Goal: Information Seeking & Learning: Understand process/instructions

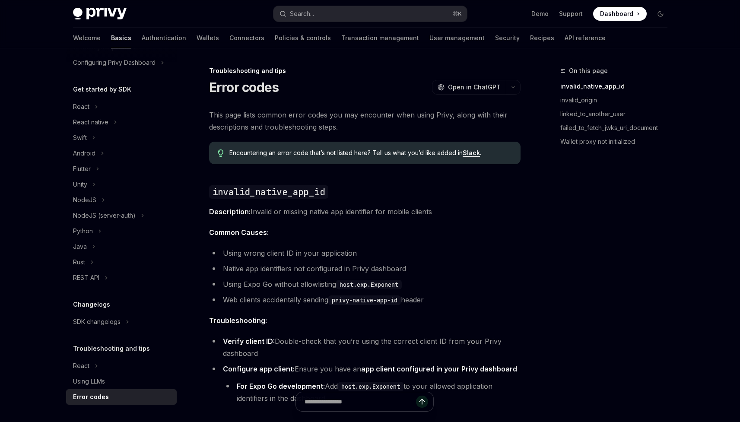
click at [277, 255] on li "Using wrong client ID in your application" at bounding box center [365, 253] width 312 height 12
drag, startPoint x: 277, startPoint y: 255, endPoint x: 277, endPoint y: 234, distance: 20.7
click at [277, 234] on span "Common Causes:" at bounding box center [365, 232] width 312 height 12
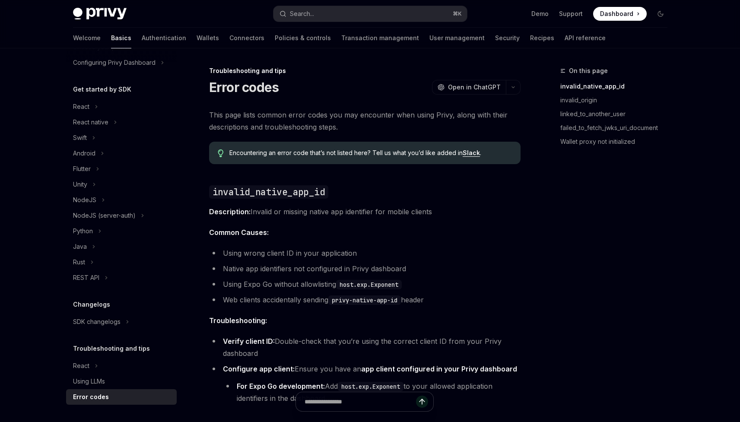
click at [277, 234] on span "Common Causes:" at bounding box center [365, 232] width 312 height 12
drag, startPoint x: 277, startPoint y: 234, endPoint x: 277, endPoint y: 245, distance: 11.3
click at [580, 144] on link "Wallet proxy not initialized" at bounding box center [618, 142] width 114 height 14
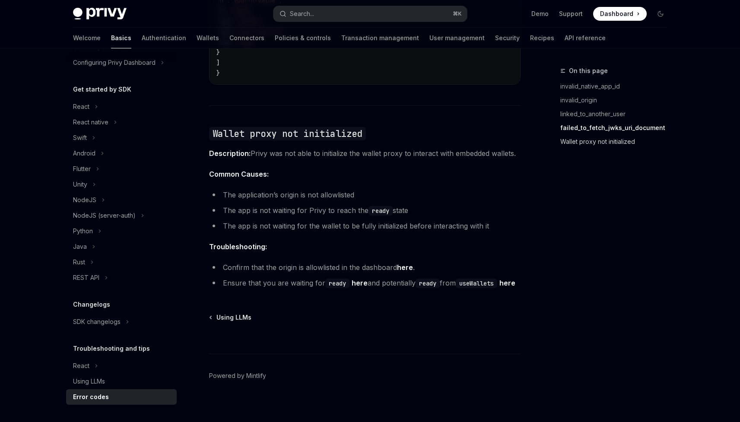
scroll to position [1322, 0]
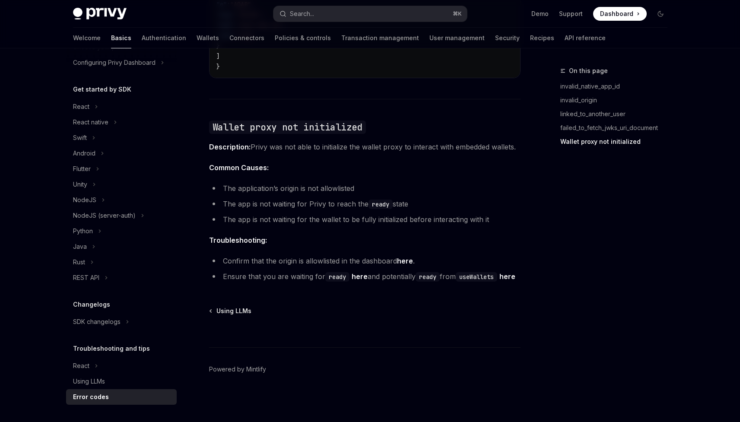
click at [357, 272] on link "here" at bounding box center [360, 276] width 16 height 9
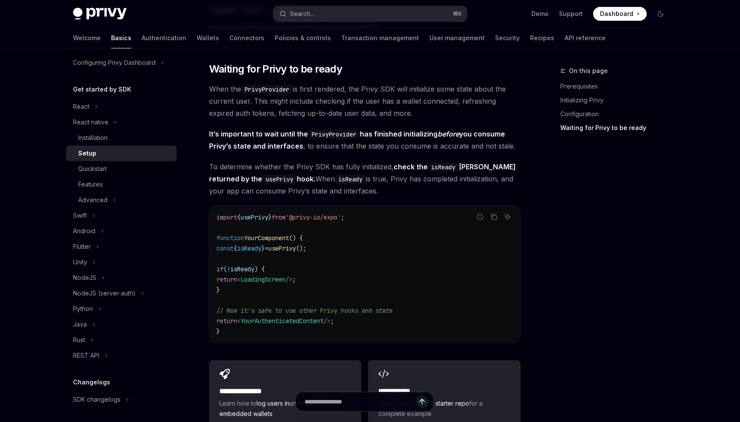
click at [330, 320] on code "import { usePrivy } from '@privy-io/expo' ; function YourComponent () { const {…" at bounding box center [365, 274] width 297 height 124
click at [332, 275] on code "import { usePrivy } from '@privy-io/expo' ; function YourComponent () { const {…" at bounding box center [365, 274] width 297 height 124
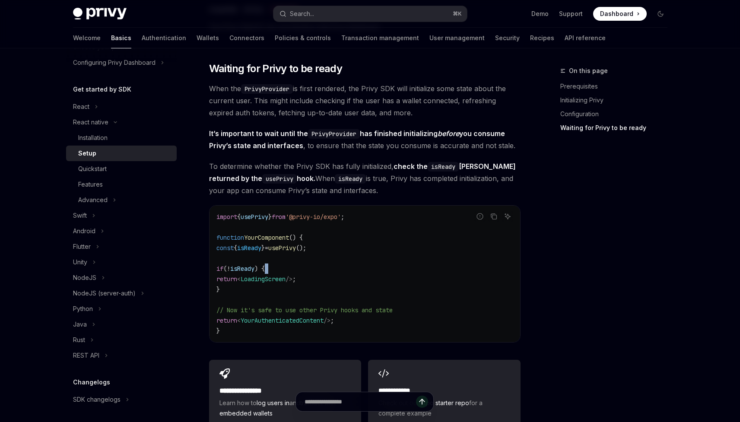
scroll to position [637, 0]
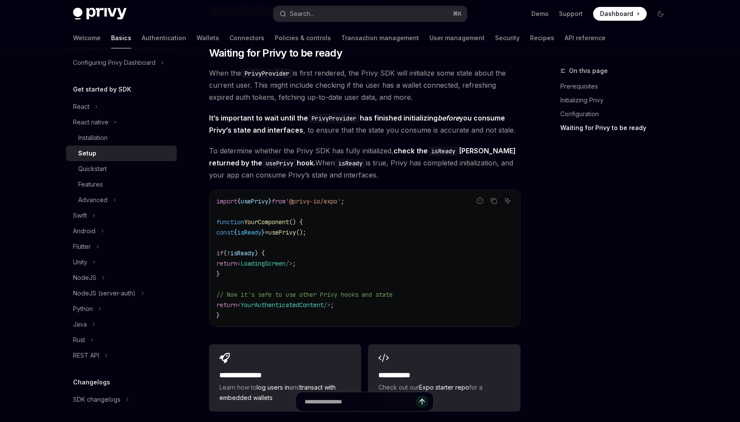
click at [341, 204] on span "'@privy-io/expo'" at bounding box center [313, 202] width 55 height 8
click at [341, 205] on span "'@privy-io/expo'" at bounding box center [313, 202] width 55 height 8
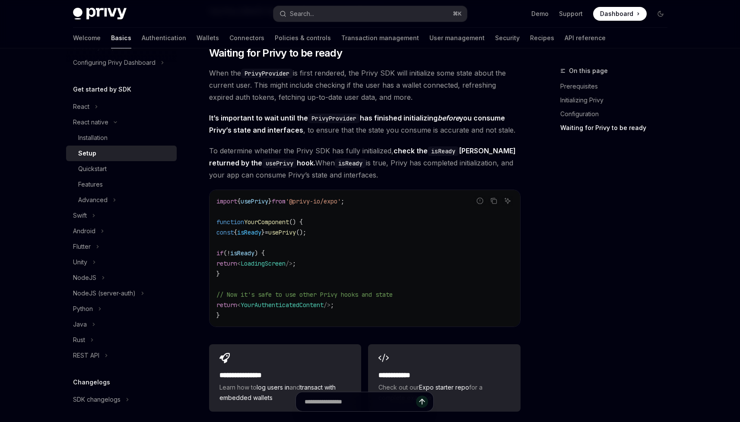
click at [341, 211] on code "import { usePrivy } from '@privy-io/expo' ; function YourComponent () { const {…" at bounding box center [365, 258] width 297 height 124
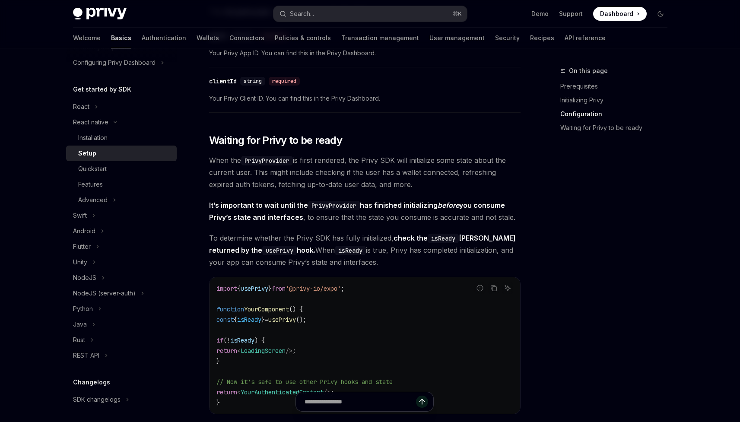
scroll to position [494, 0]
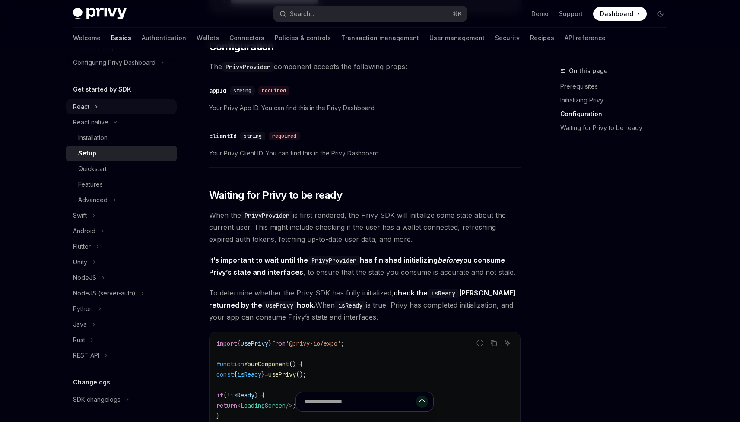
click at [113, 106] on button "React" at bounding box center [121, 107] width 111 height 16
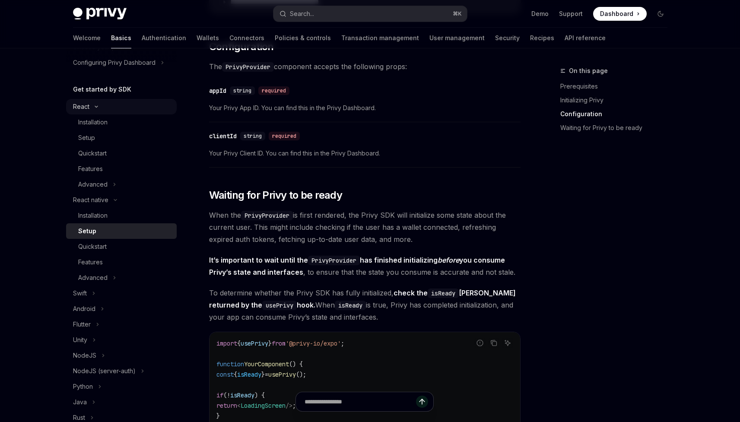
scroll to position [14, 0]
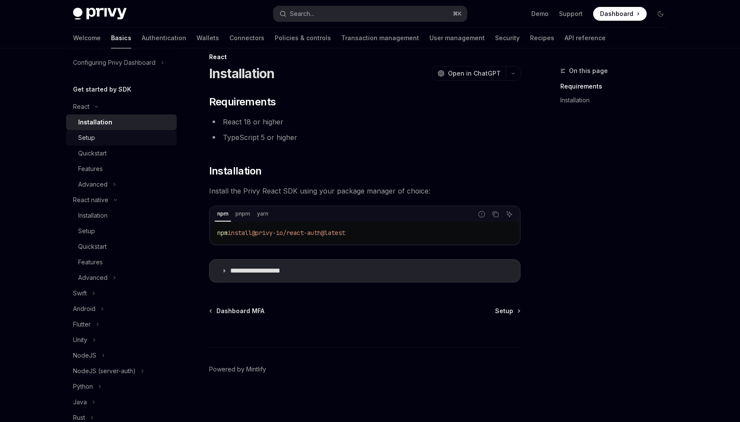
click at [117, 139] on div "Setup" at bounding box center [124, 138] width 93 height 10
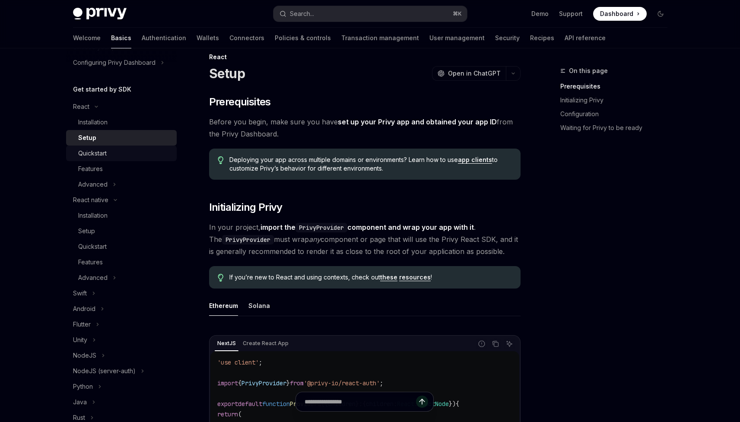
click at [115, 153] on div "Quickstart" at bounding box center [124, 153] width 93 height 10
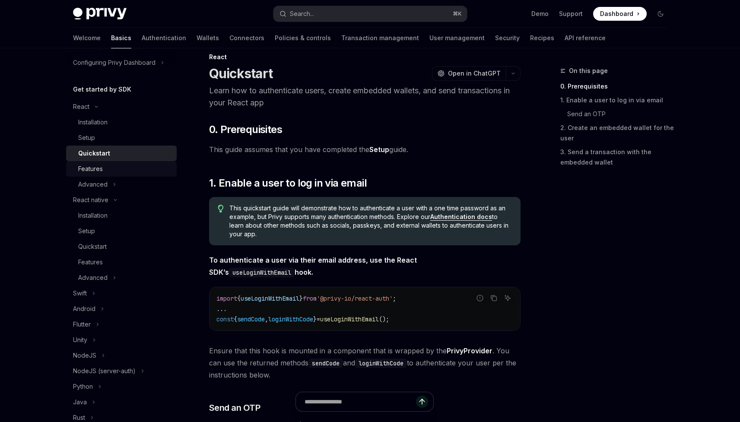
click at [118, 171] on div "Features" at bounding box center [124, 169] width 93 height 10
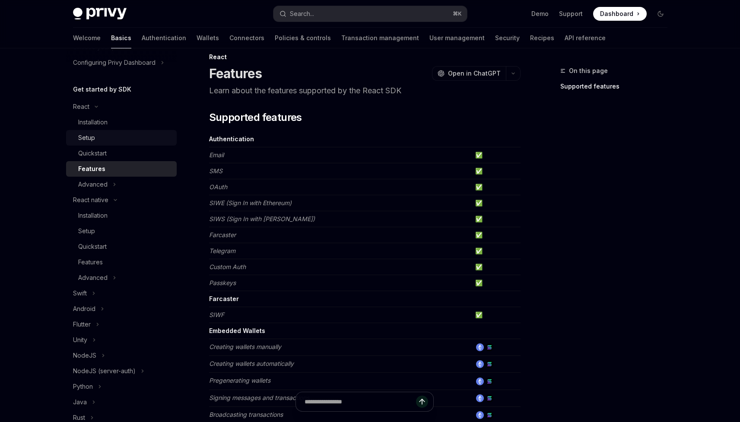
click at [105, 138] on div "Setup" at bounding box center [124, 138] width 93 height 10
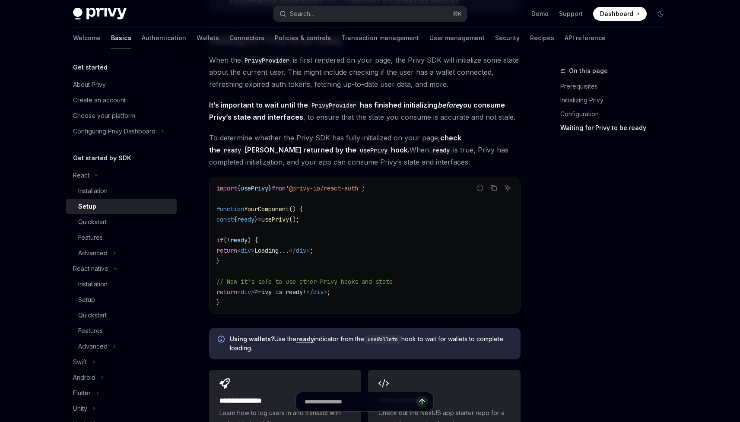
scroll to position [963, 0]
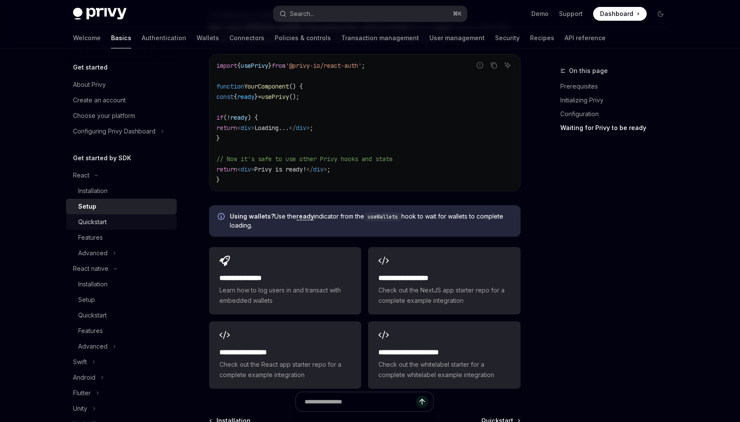
click at [126, 228] on link "Quickstart" at bounding box center [121, 222] width 111 height 16
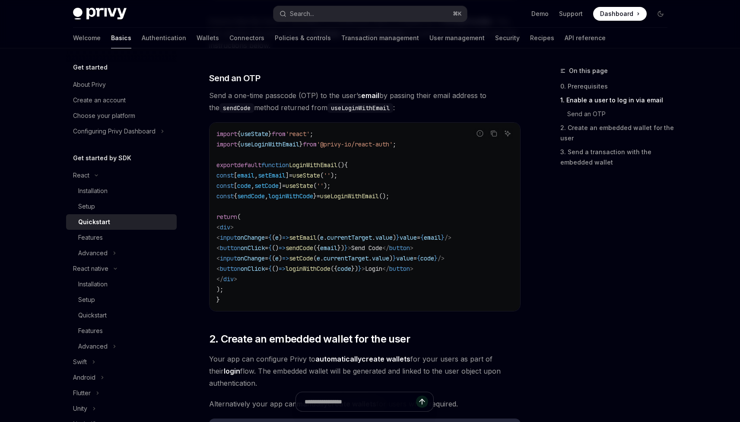
scroll to position [235, 0]
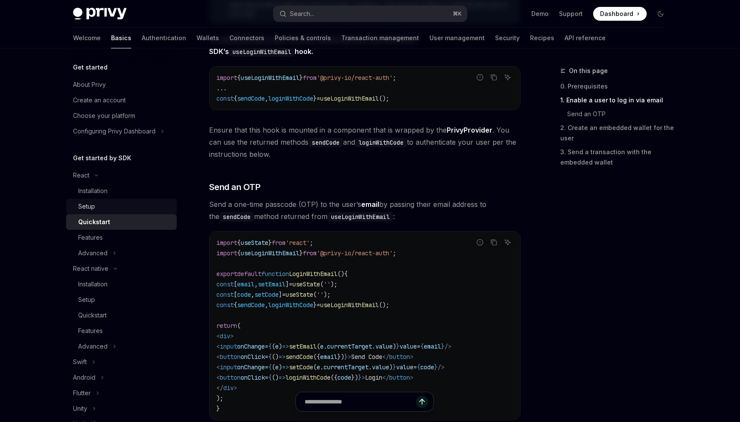
click at [113, 202] on div "Setup" at bounding box center [124, 206] width 93 height 10
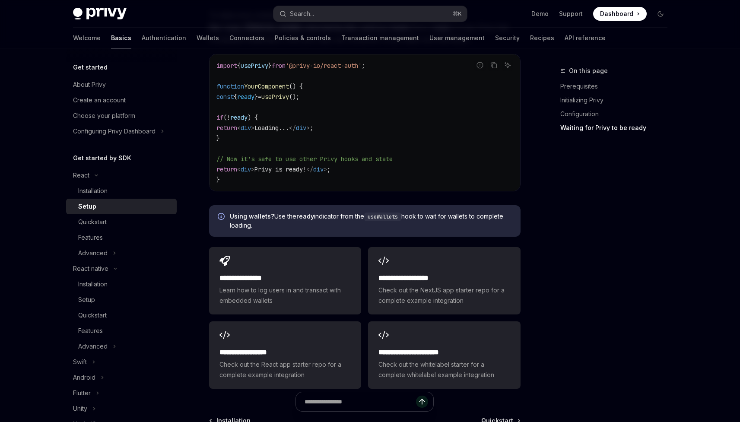
scroll to position [964, 0]
click at [307, 216] on link "ready" at bounding box center [306, 216] width 18 height 8
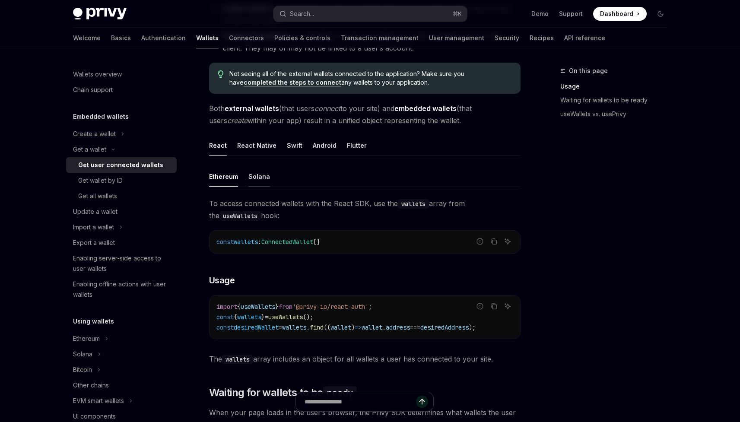
click at [265, 176] on button "Solana" at bounding box center [260, 176] width 22 height 20
type textarea "*"
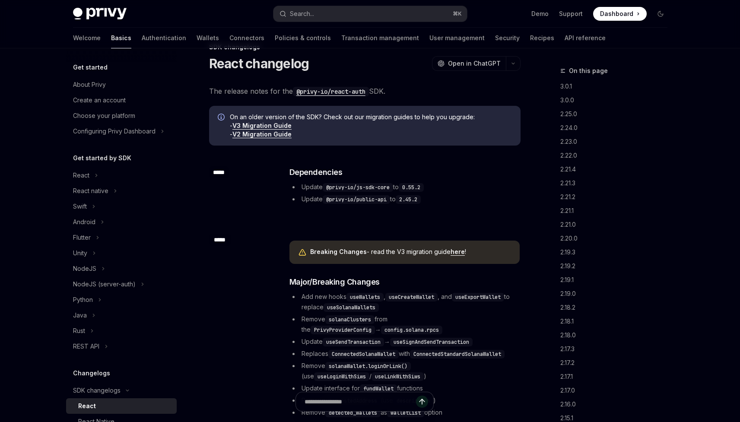
scroll to position [35, 0]
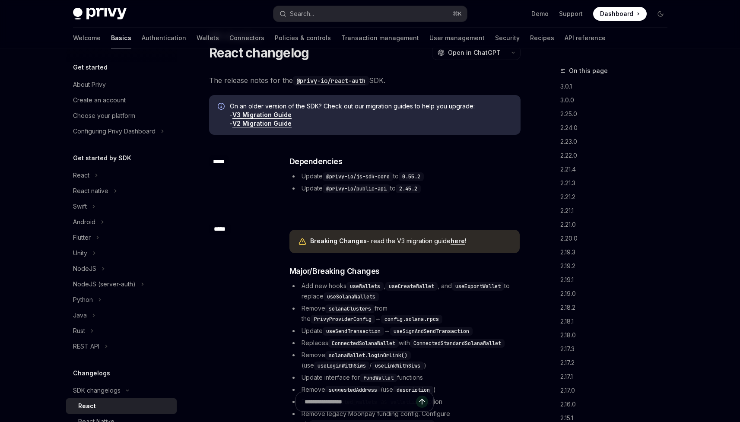
click at [352, 298] on code "useSolanaWallets" at bounding box center [351, 297] width 55 height 9
click at [368, 287] on code "useWallets" at bounding box center [365, 286] width 37 height 9
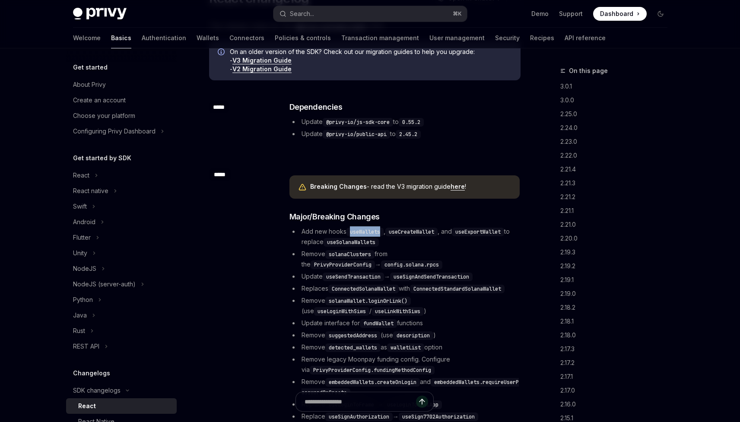
scroll to position [108, 0]
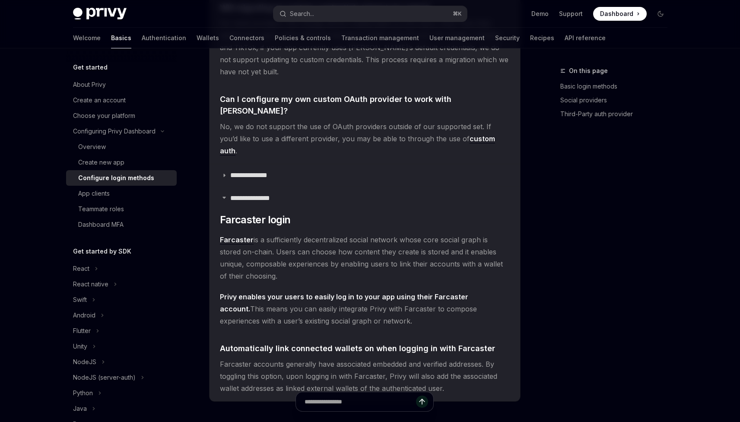
scroll to position [2966, 0]
